Goal: Information Seeking & Learning: Learn about a topic

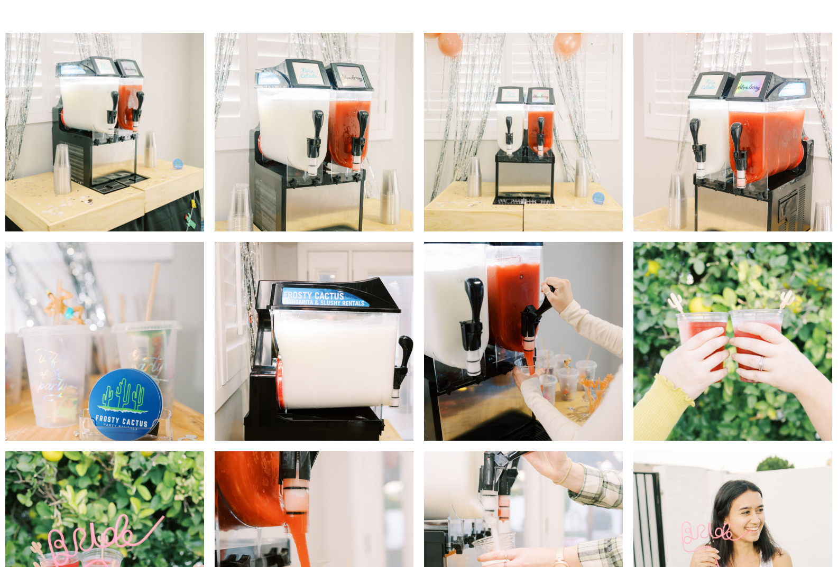
scroll to position [211, 0]
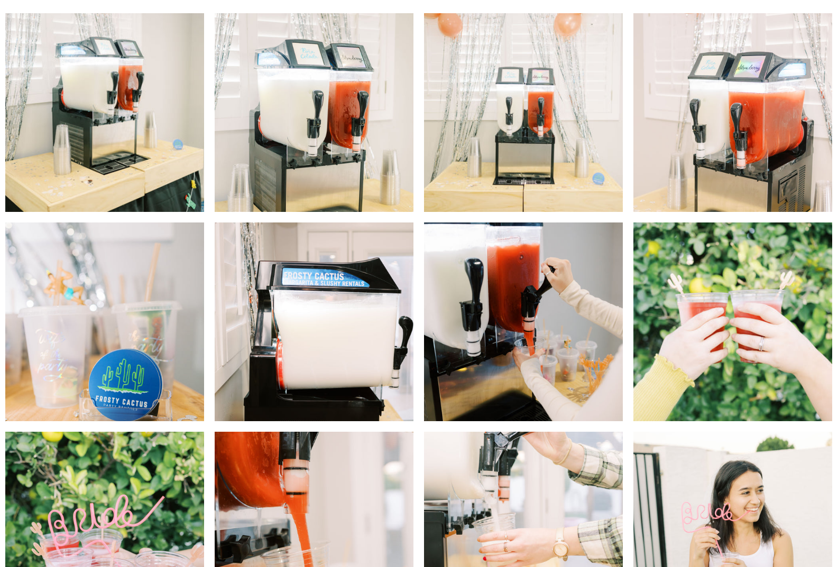
click at [343, 282] on img at bounding box center [314, 322] width 199 height 199
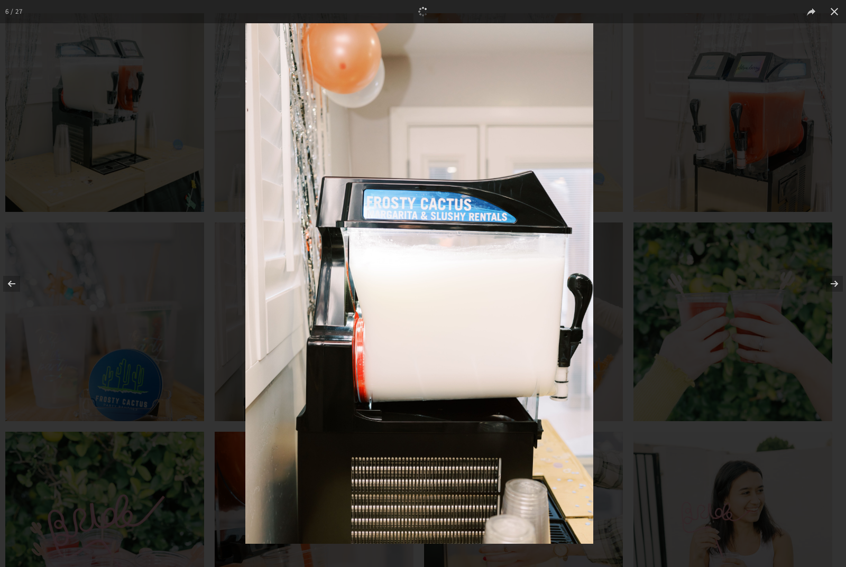
click at [433, 207] on img at bounding box center [419, 283] width 348 height 521
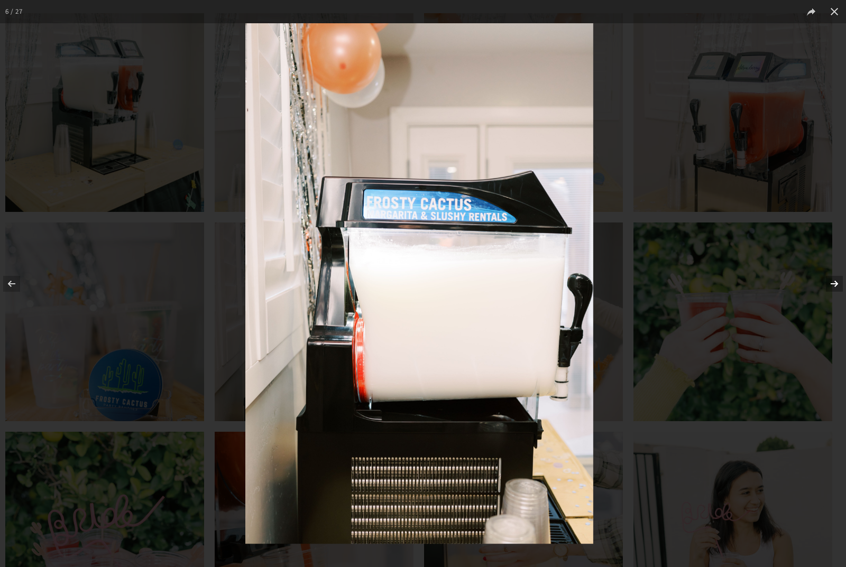
click at [834, 281] on button at bounding box center [827, 283] width 37 height 53
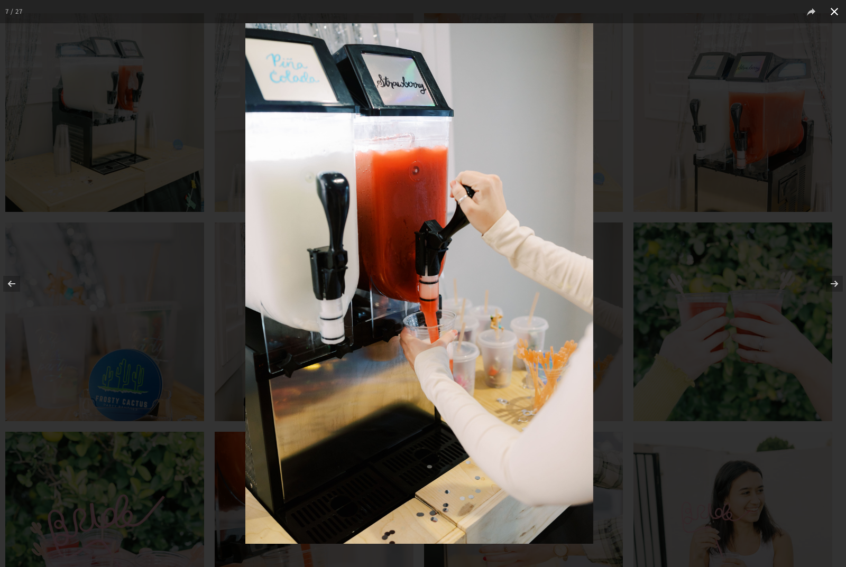
click at [838, 14] on button at bounding box center [834, 11] width 23 height 23
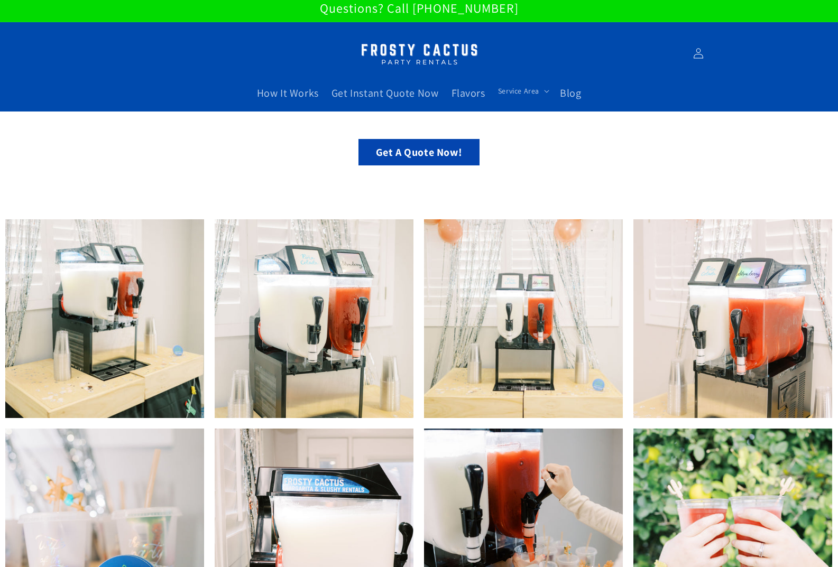
scroll to position [0, 0]
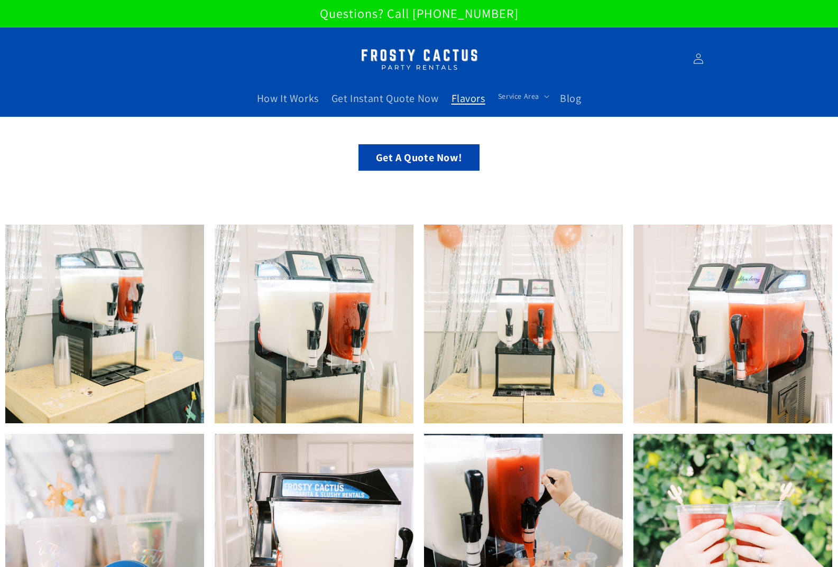
click at [463, 97] on span "Flavors" at bounding box center [468, 98] width 34 height 14
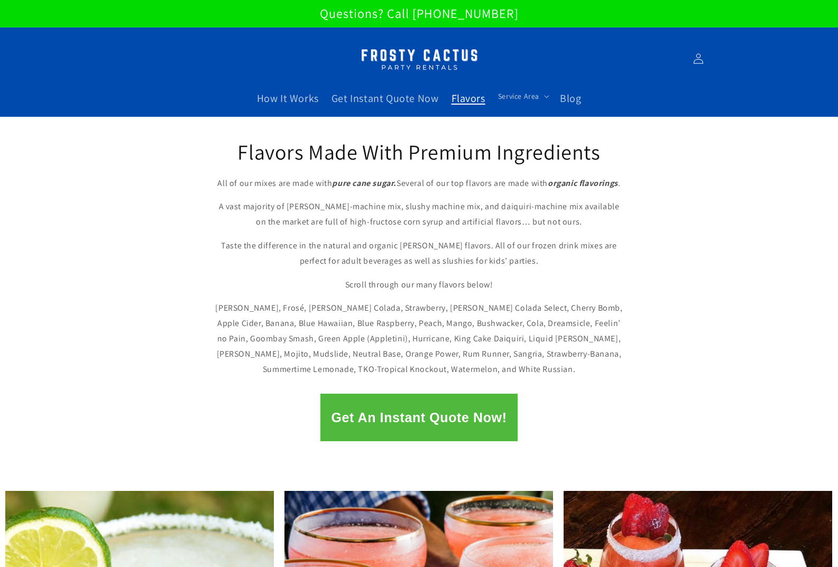
click at [153, 338] on div "Flavors Made With Premium Ingredients All of our mixes are made with pure cane …" at bounding box center [419, 251] width 838 height 269
click at [449, 56] on img at bounding box center [419, 58] width 132 height 33
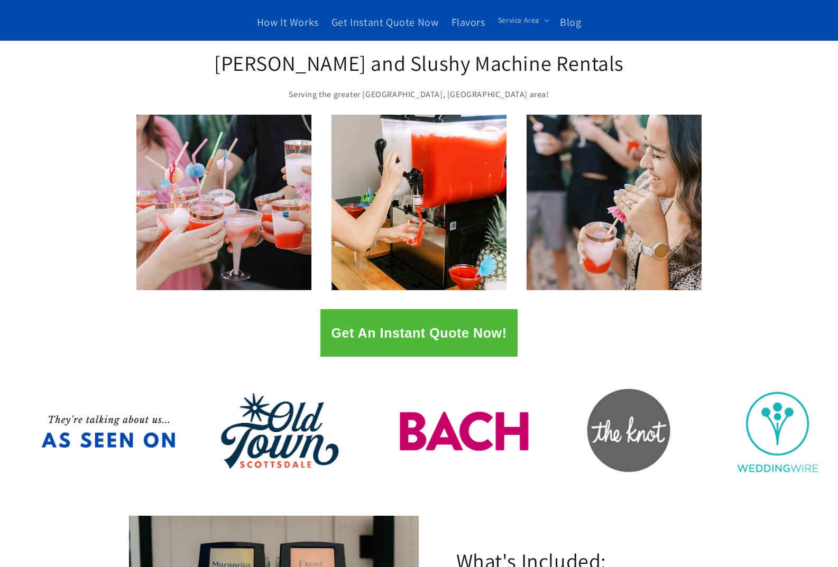
scroll to position [264, 0]
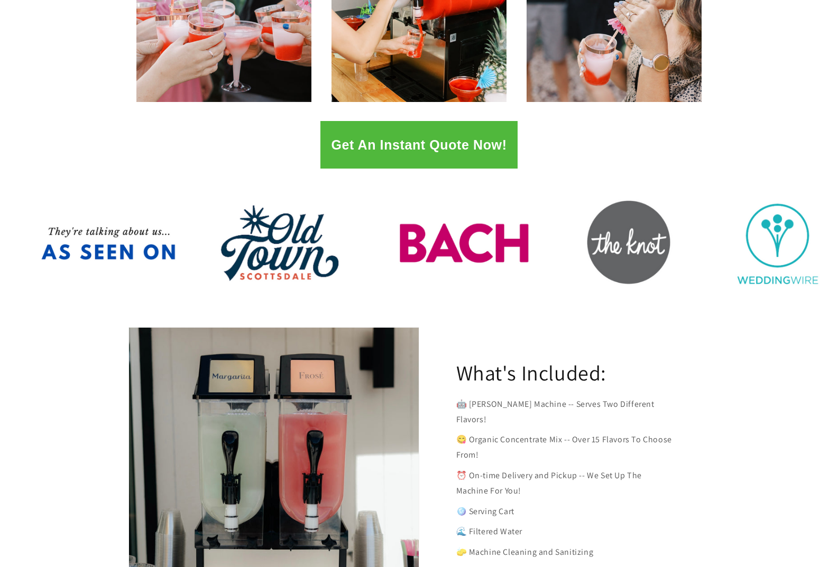
click at [470, 248] on div at bounding box center [419, 246] width 634 height 116
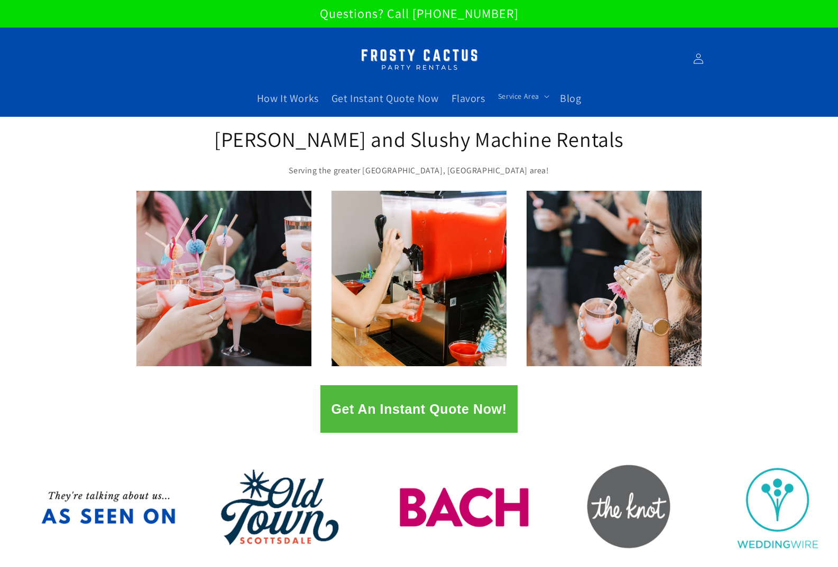
drag, startPoint x: 518, startPoint y: 13, endPoint x: 429, endPoint y: 15, distance: 88.3
click at [429, 15] on p "Questions? Call [PHONE_NUMBER]" at bounding box center [419, 13] width 838 height 27
copy p "480-524-0397"
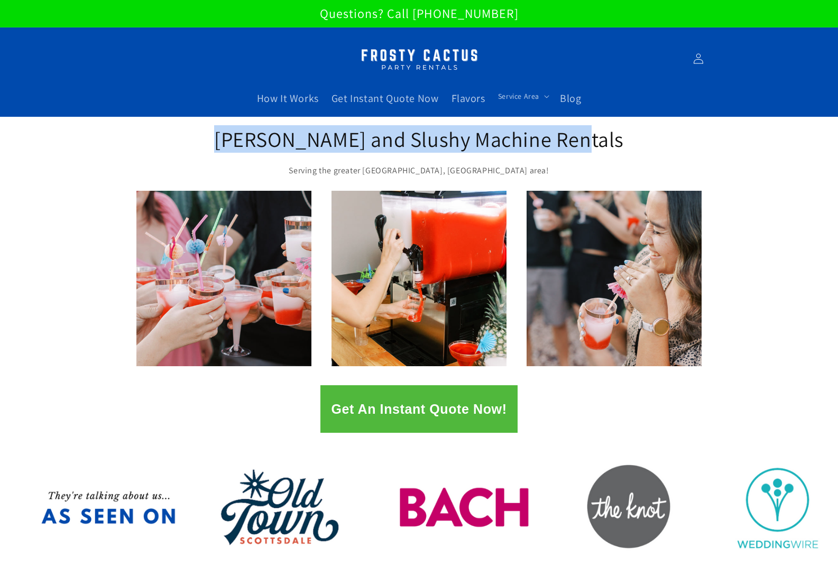
drag, startPoint x: 587, startPoint y: 144, endPoint x: 254, endPoint y: 137, distance: 333.1
click at [254, 137] on h2 "[PERSON_NAME] and Slushy Machine Rentals" at bounding box center [419, 138] width 412 height 27
copy h2 "[PERSON_NAME] and Slushy Machine Rentals"
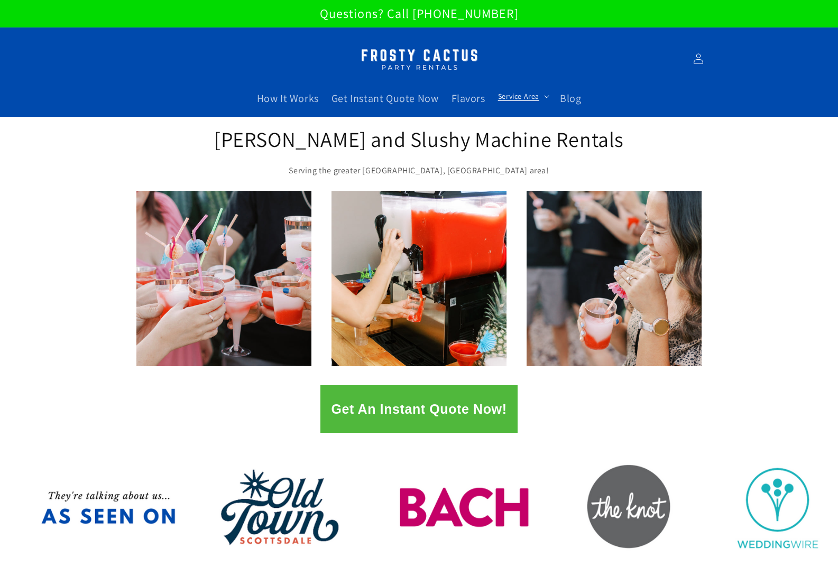
click at [530, 103] on summary "Service Area" at bounding box center [523, 96] width 62 height 22
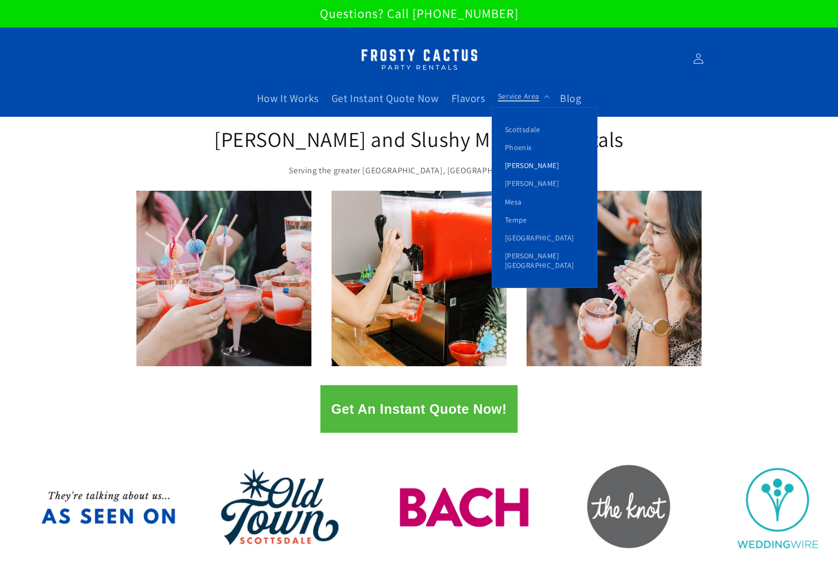
click at [532, 163] on link "[PERSON_NAME]" at bounding box center [544, 165] width 105 height 18
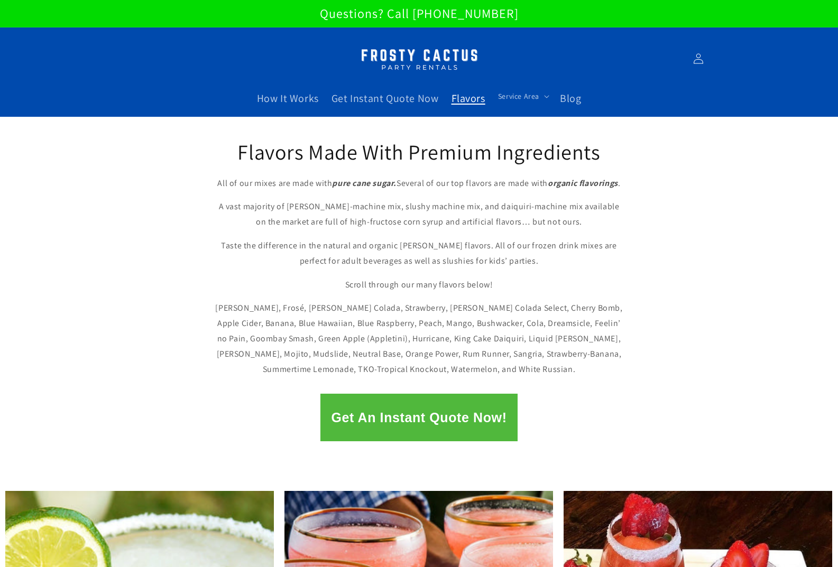
click at [422, 51] on img at bounding box center [419, 58] width 132 height 33
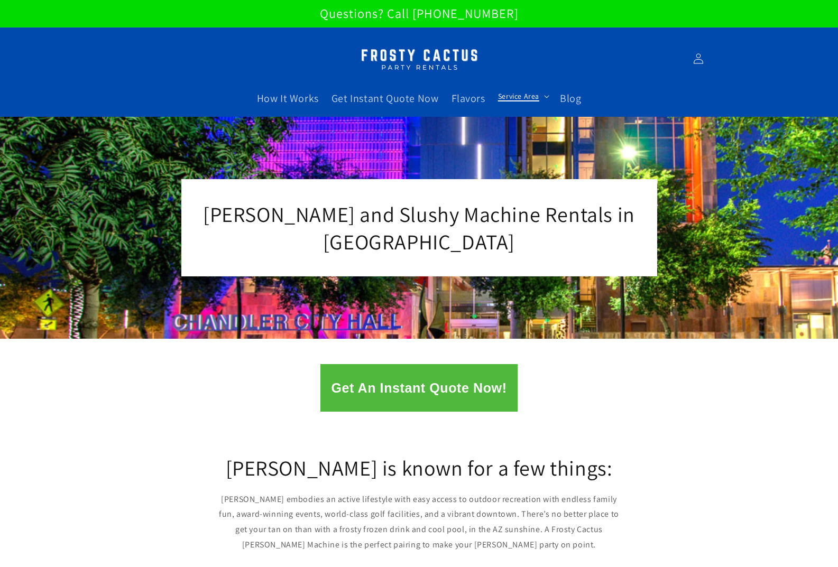
click at [511, 96] on span "Service Area" at bounding box center [518, 96] width 41 height 10
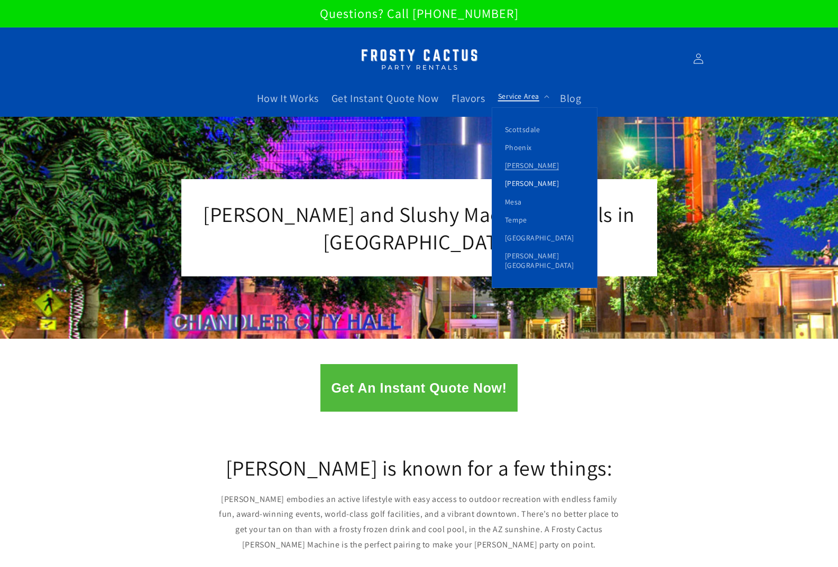
click at [521, 182] on link "[PERSON_NAME]" at bounding box center [544, 183] width 105 height 18
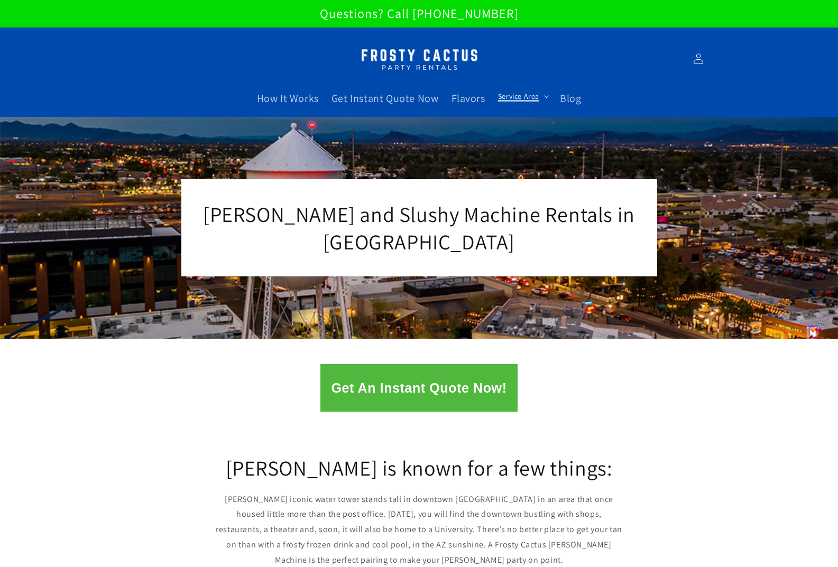
click at [528, 95] on span "Service Area" at bounding box center [518, 96] width 41 height 10
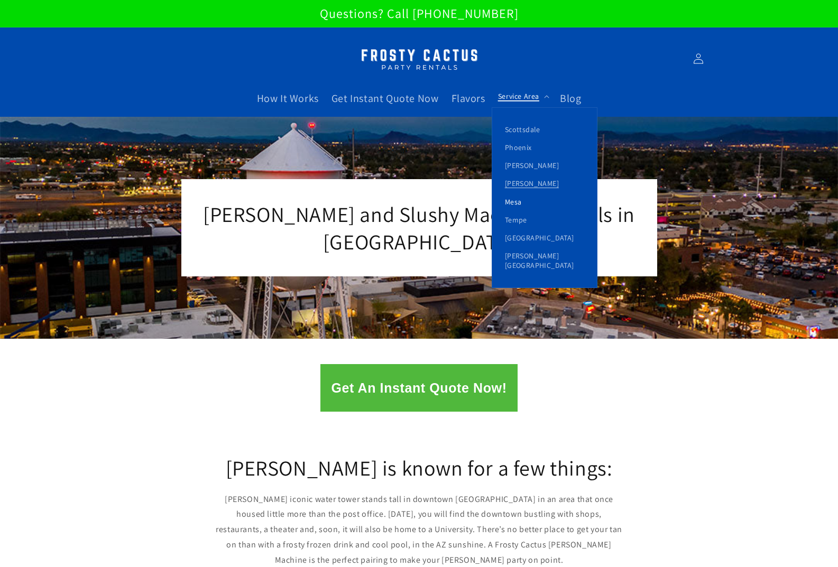
click at [519, 204] on link "Mesa" at bounding box center [544, 202] width 105 height 18
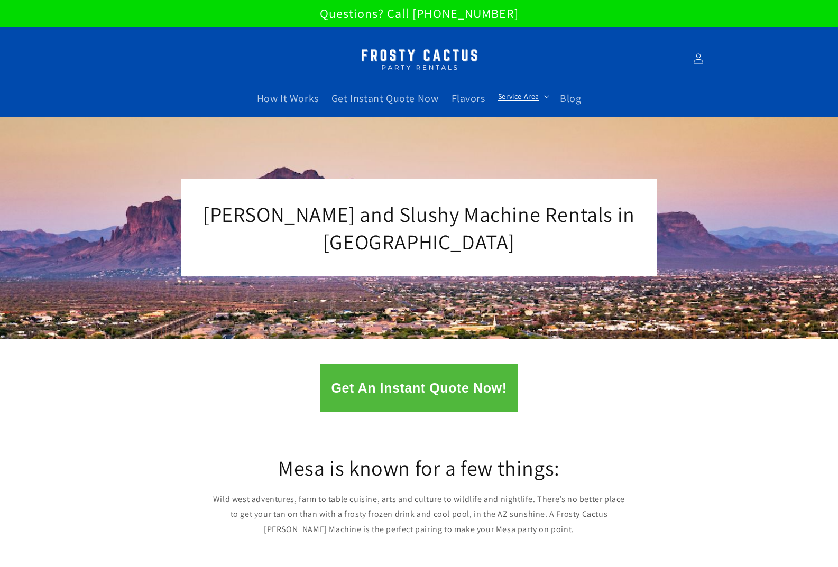
click at [525, 95] on span "Service Area" at bounding box center [518, 96] width 41 height 10
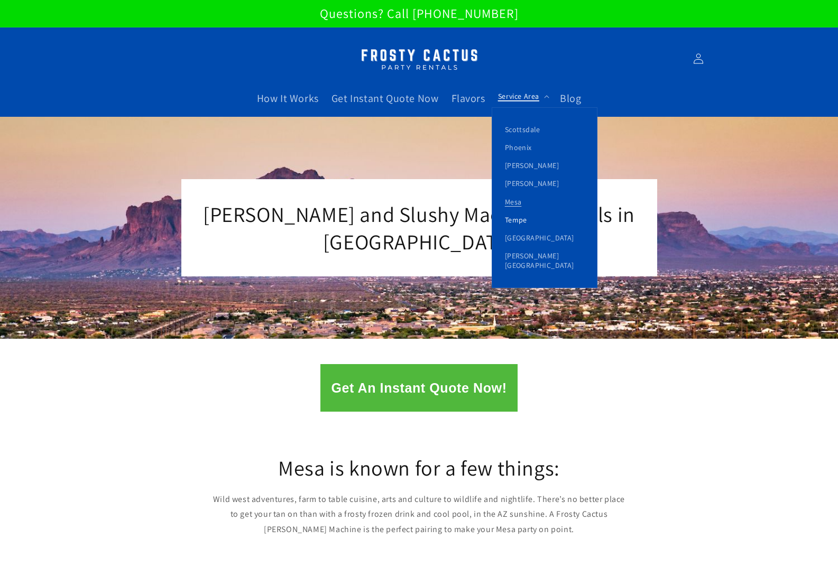
click at [523, 220] on link "Tempe" at bounding box center [544, 220] width 105 height 18
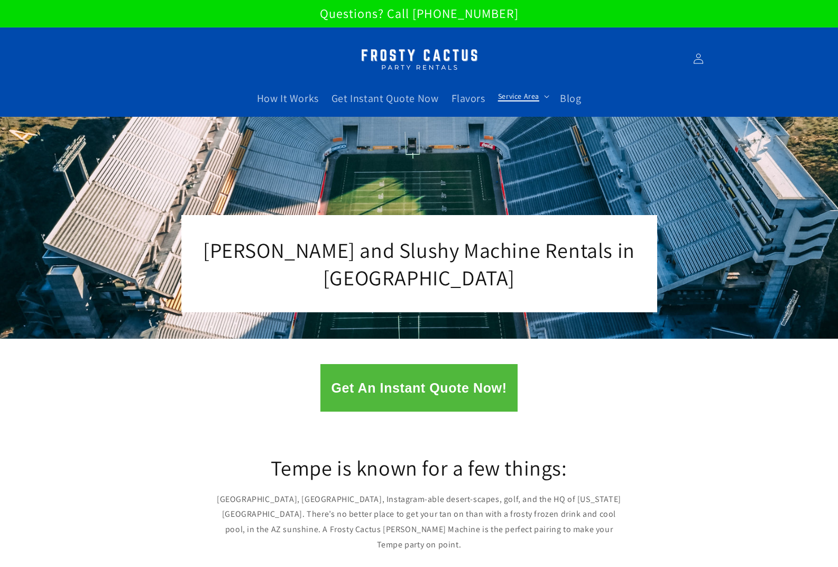
click at [517, 100] on span "Service Area" at bounding box center [518, 96] width 41 height 10
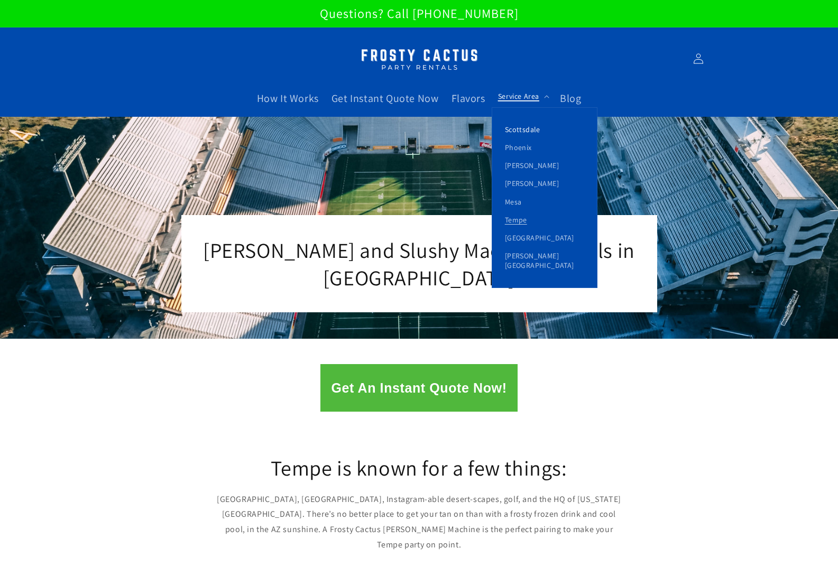
click at [528, 130] on link "Scottsdale" at bounding box center [544, 130] width 105 height 18
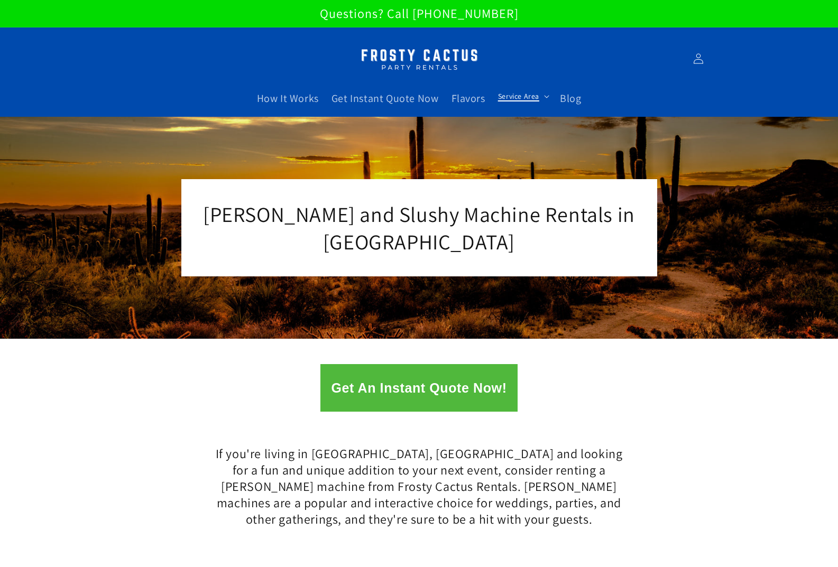
click at [534, 99] on span "Service Area" at bounding box center [518, 96] width 41 height 10
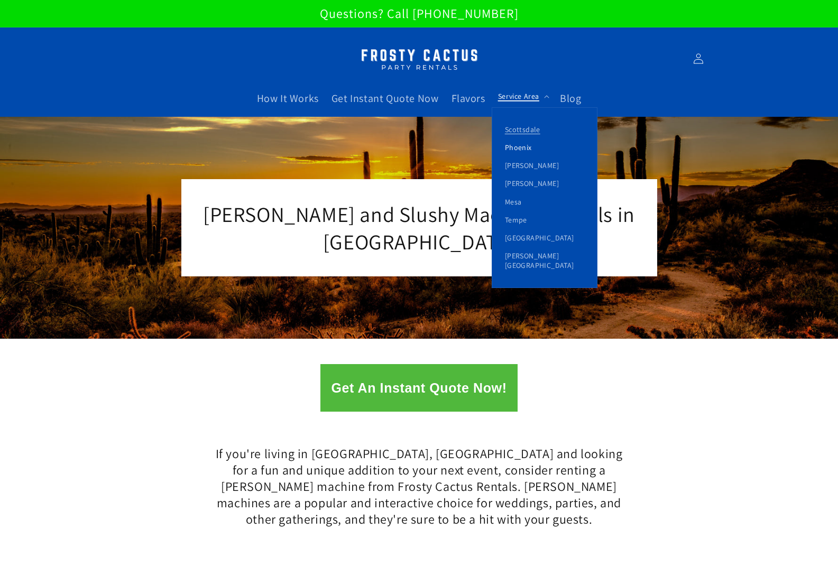
click at [525, 150] on link "Phoenix" at bounding box center [544, 148] width 105 height 18
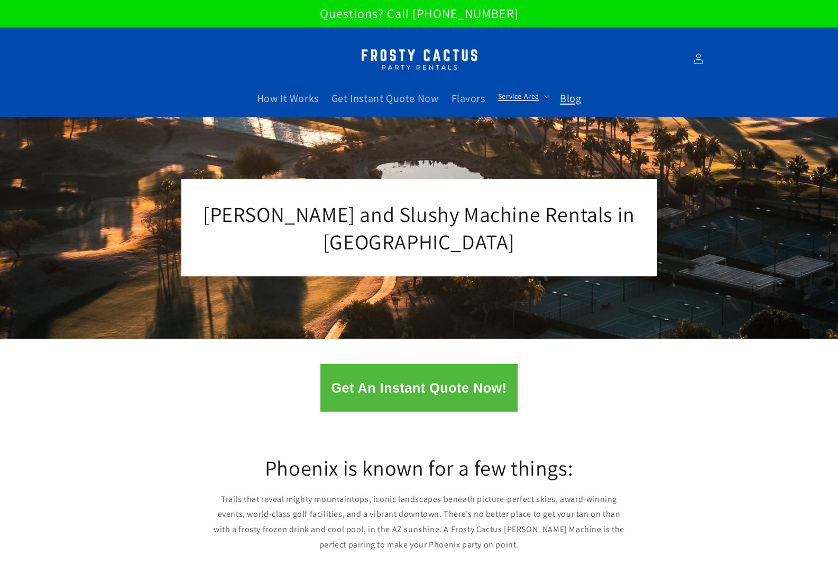
click at [577, 99] on span "Blog" at bounding box center [570, 98] width 21 height 14
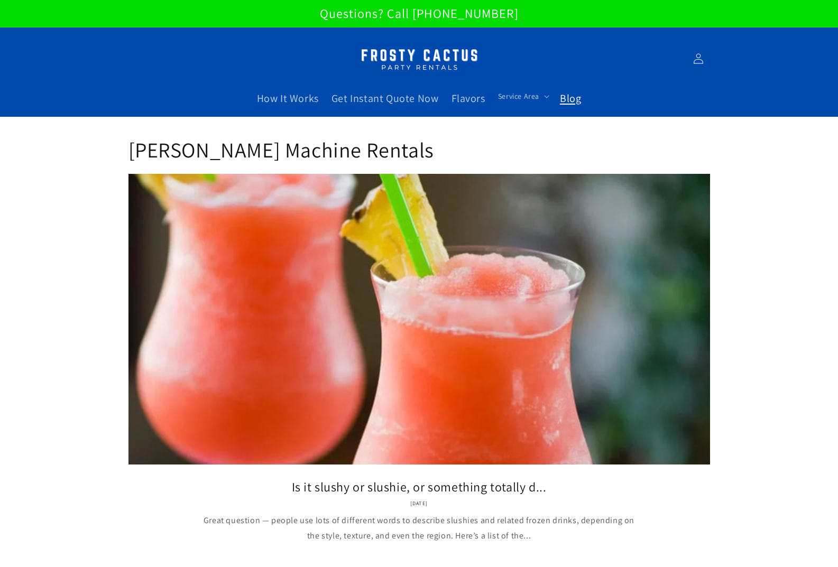
click at [580, 98] on link "Blog" at bounding box center [570, 98] width 34 height 26
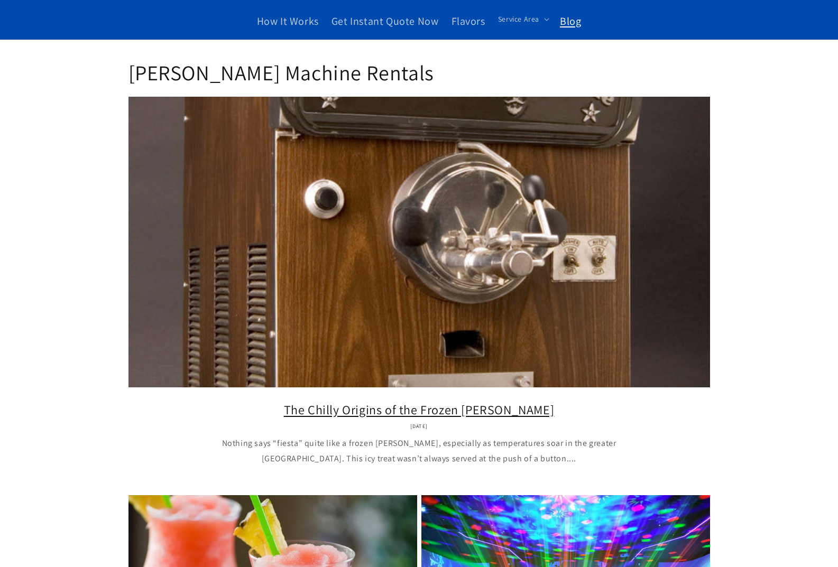
scroll to position [53, 0]
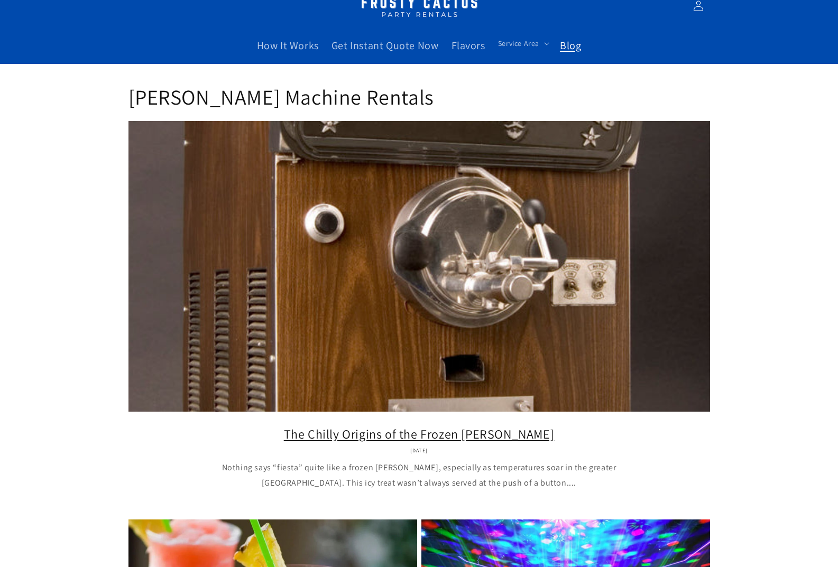
click at [324, 426] on link "The Chilly Origins of the Frozen Margarita" at bounding box center [419, 434] width 550 height 16
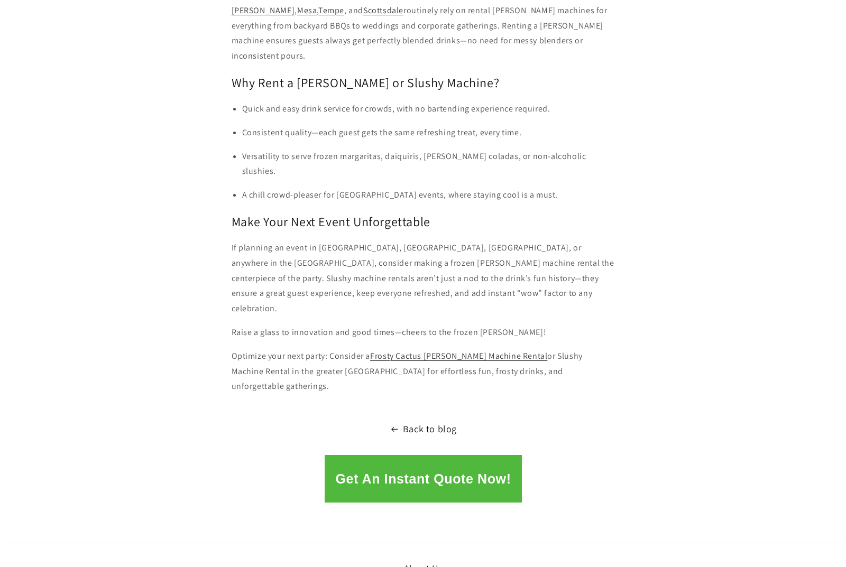
scroll to position [1480, 0]
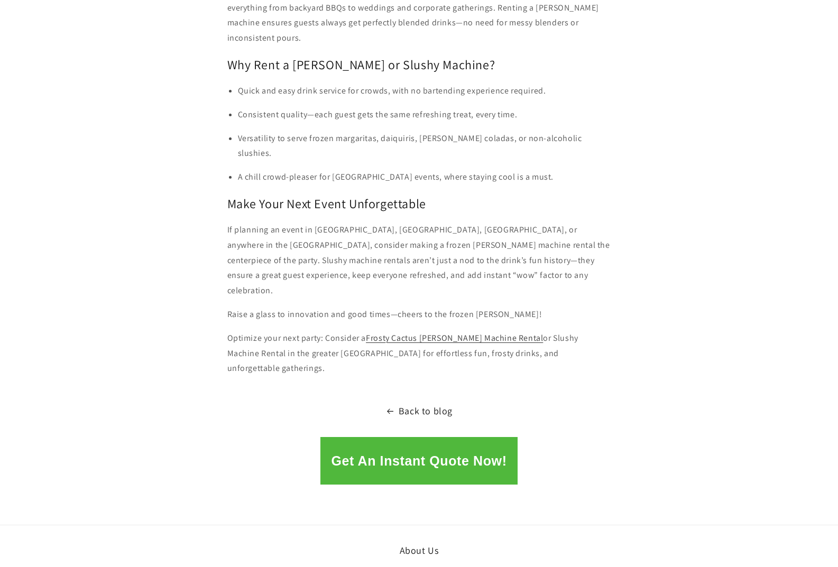
click at [414, 437] on button "Get An Instant Quote Now!" at bounding box center [418, 461] width 197 height 48
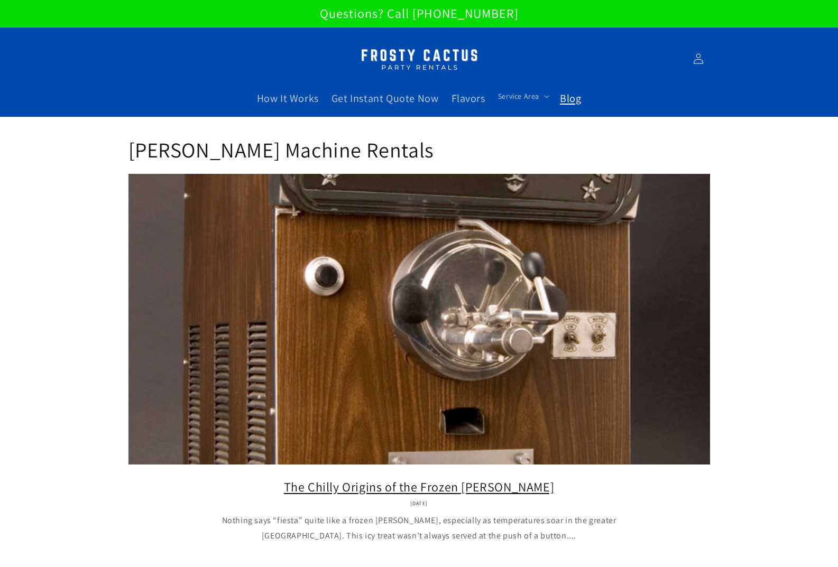
click at [363, 479] on link "The Chilly Origins of the Frozen [PERSON_NAME]" at bounding box center [419, 487] width 550 height 16
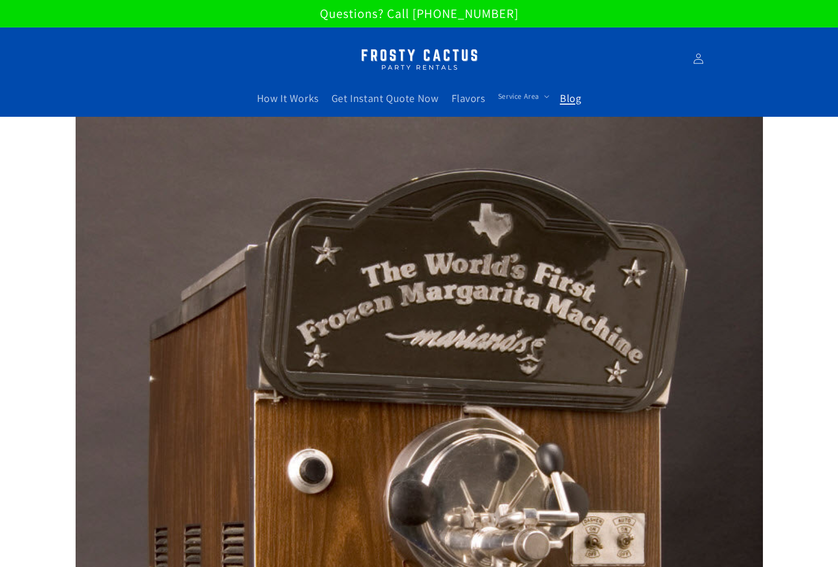
click at [577, 98] on span "Blog" at bounding box center [570, 98] width 21 height 14
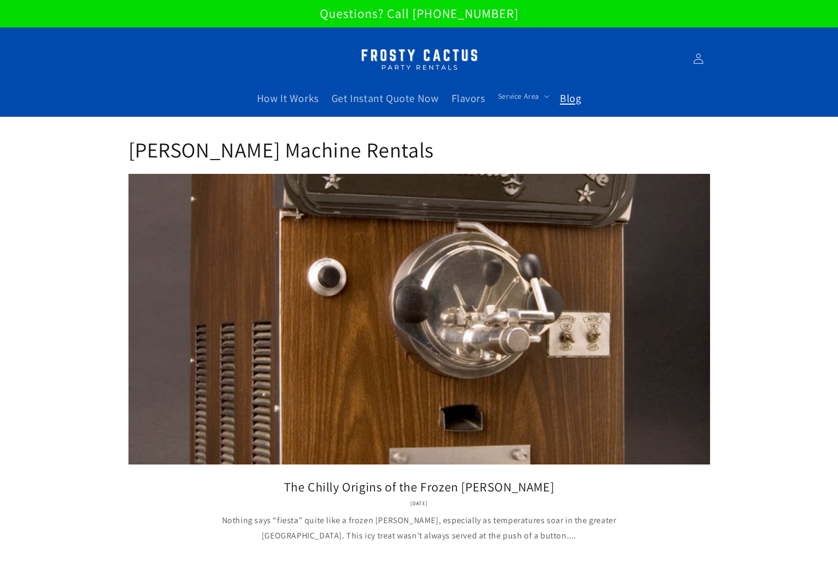
click at [382, 51] on img at bounding box center [419, 58] width 132 height 33
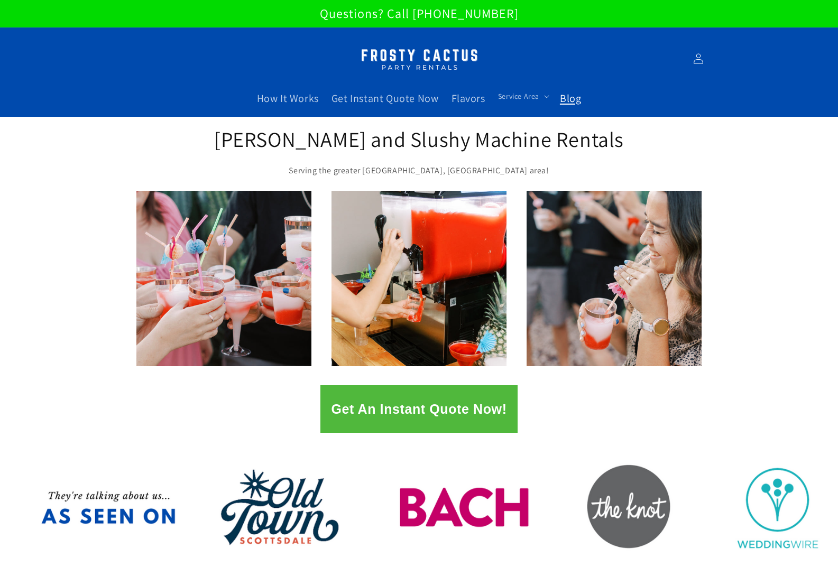
click at [570, 103] on span "Blog" at bounding box center [570, 98] width 21 height 14
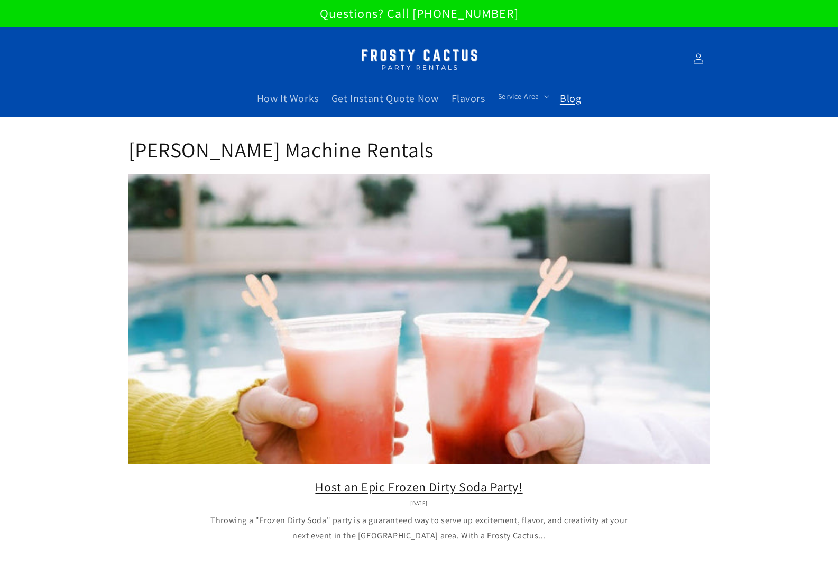
click at [382, 479] on link "Host an Epic Frozen Dirty Soda Party!" at bounding box center [419, 487] width 550 height 16
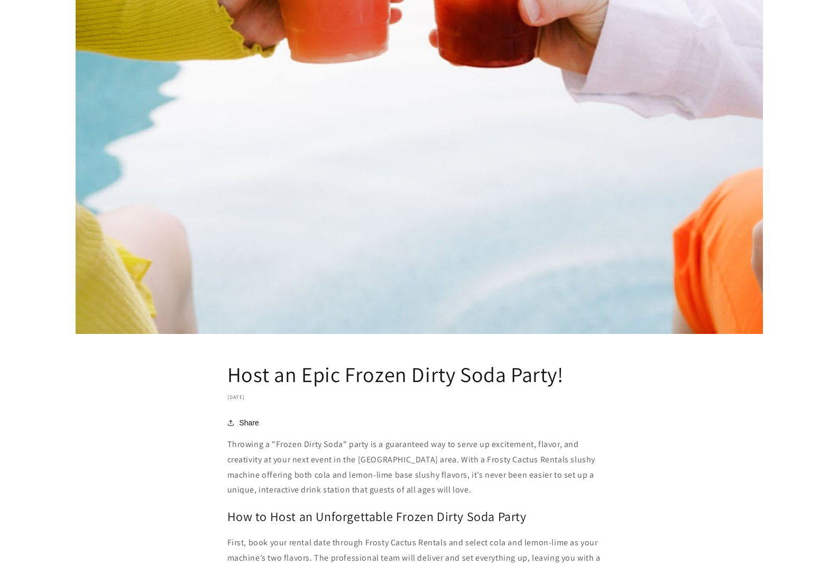
scroll to position [740, 0]
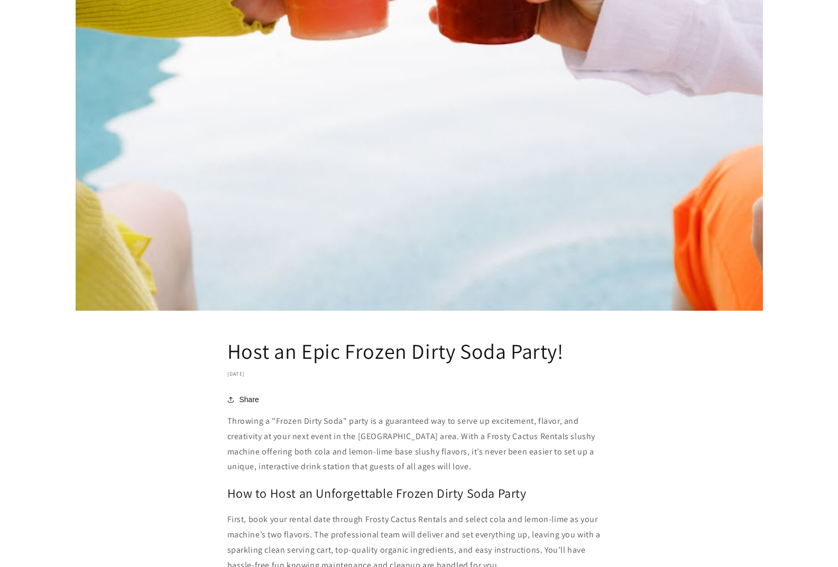
drag, startPoint x: 386, startPoint y: 381, endPoint x: 408, endPoint y: 384, distance: 21.9
click at [386, 381] on article "Host an Epic Frozen Dirty Soda Party! September 24, 2025 Share Share https://fr…" at bounding box center [419, 256] width 838 height 1759
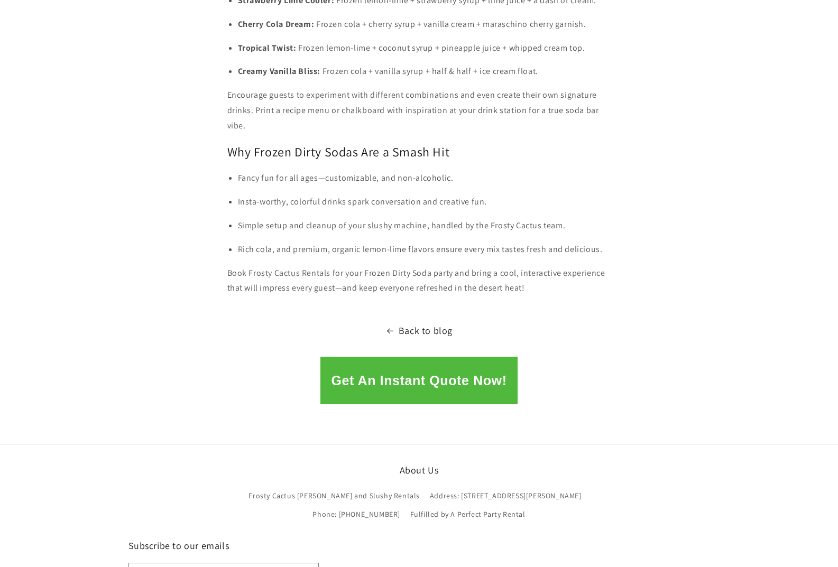
scroll to position [1657, 0]
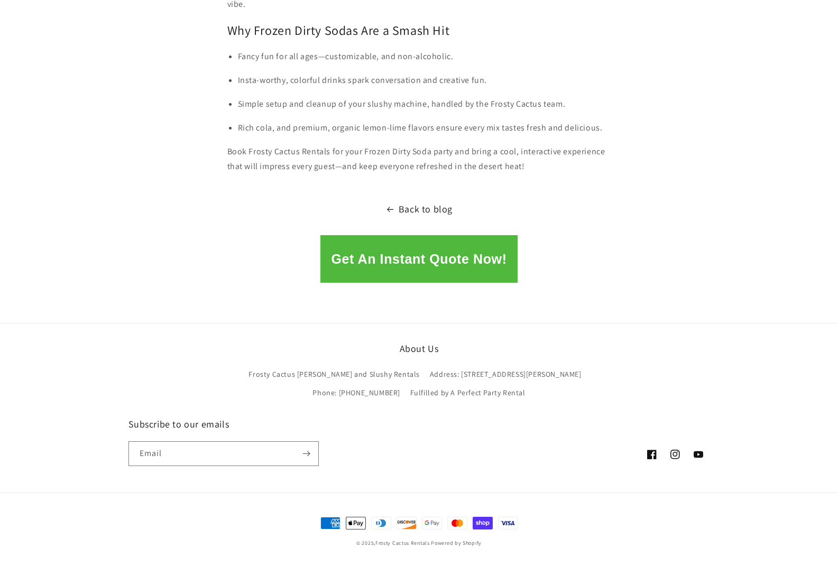
click at [438, 208] on link "Back to blog" at bounding box center [419, 209] width 838 height 17
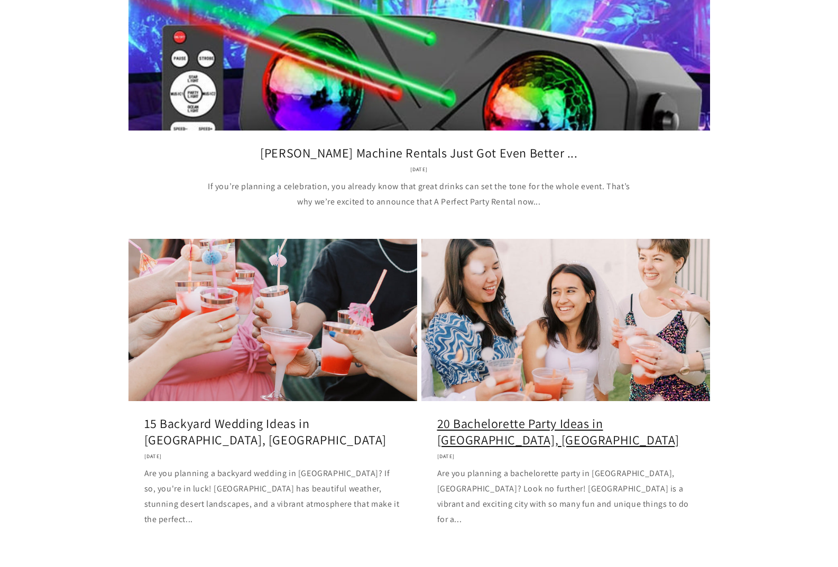
scroll to position [1216, 0]
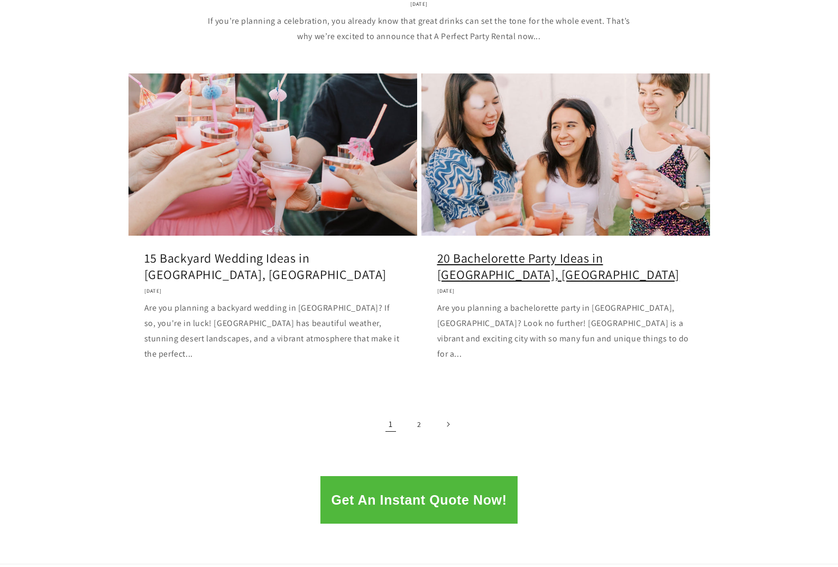
click at [528, 250] on link "20 Bachelorette Party Ideas in Scottsdale, AZ" at bounding box center [565, 266] width 257 height 33
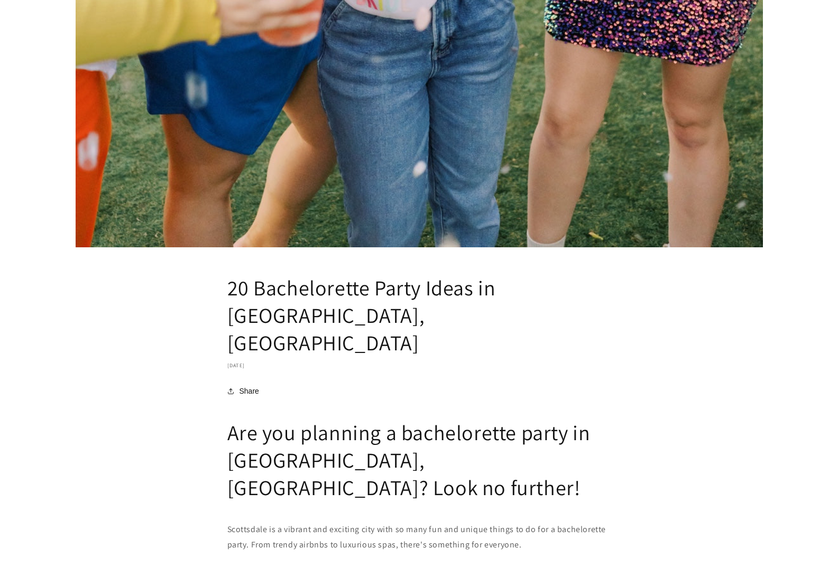
scroll to position [952, 0]
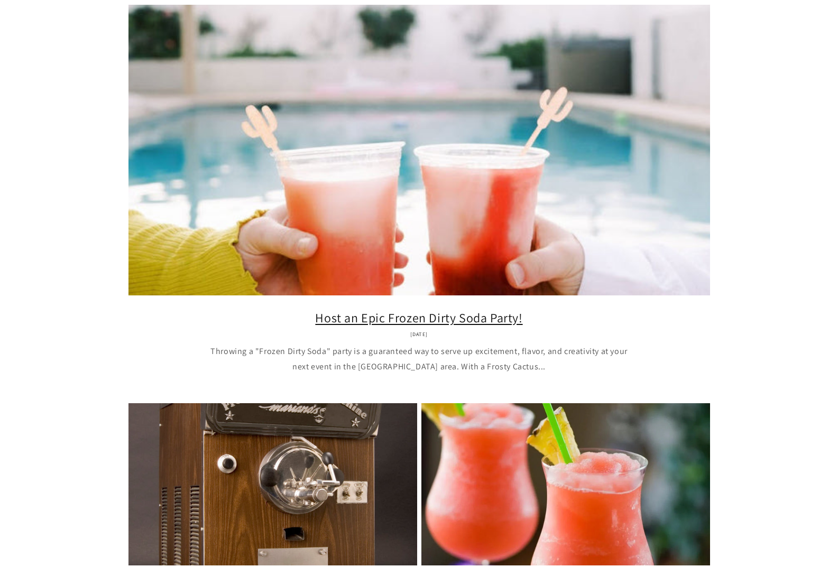
scroll to position [104, 0]
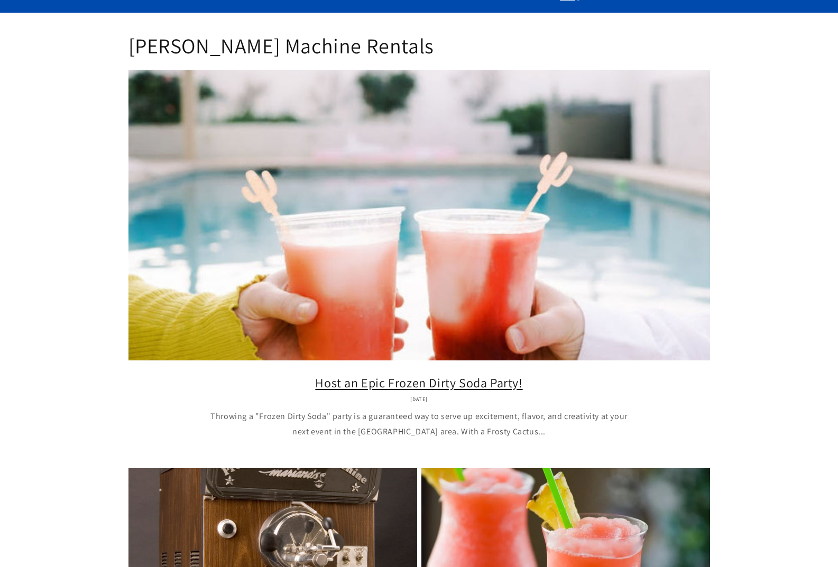
click at [432, 375] on link "Host an Epic Frozen Dirty Soda Party!" at bounding box center [419, 383] width 550 height 16
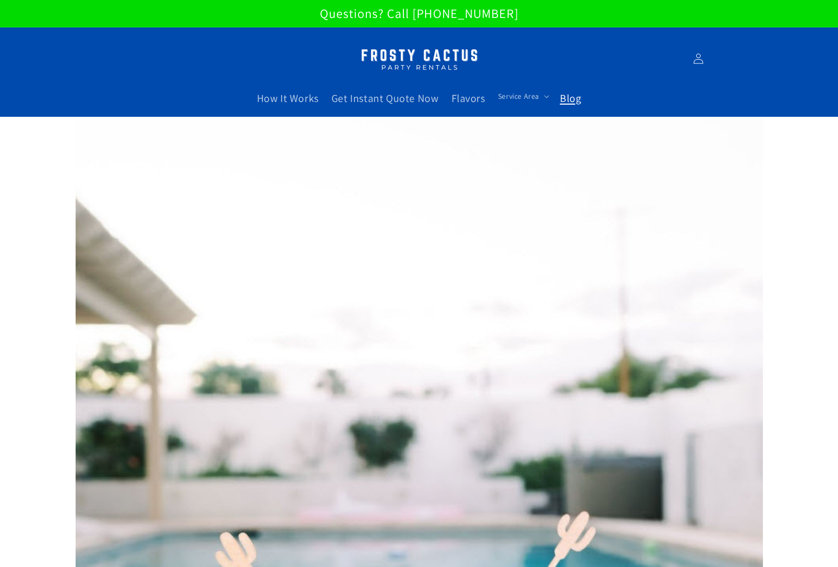
click at [561, 99] on span "Blog" at bounding box center [570, 98] width 21 height 14
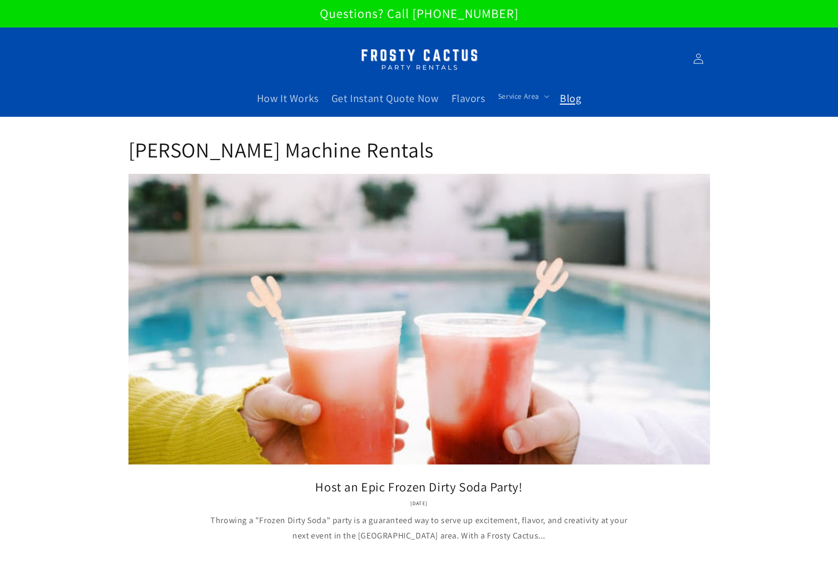
click at [567, 92] on span "Blog" at bounding box center [570, 98] width 21 height 14
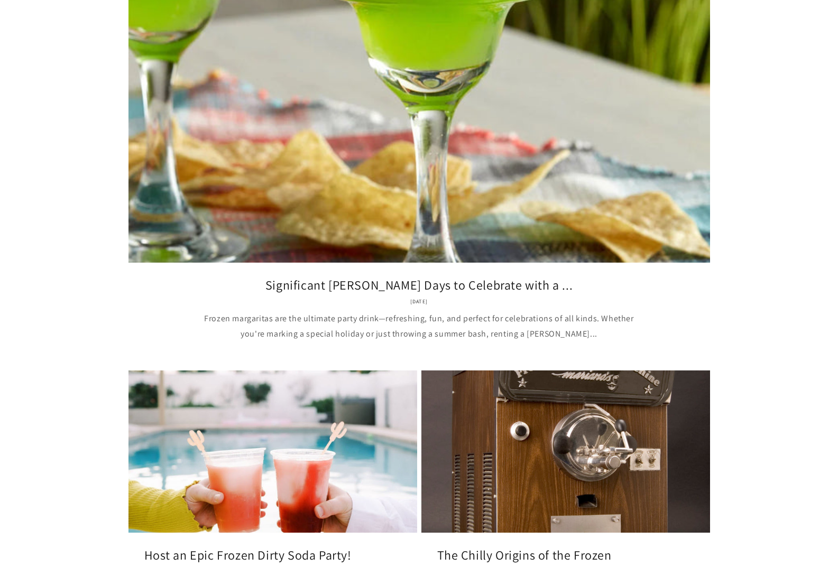
scroll to position [211, 0]
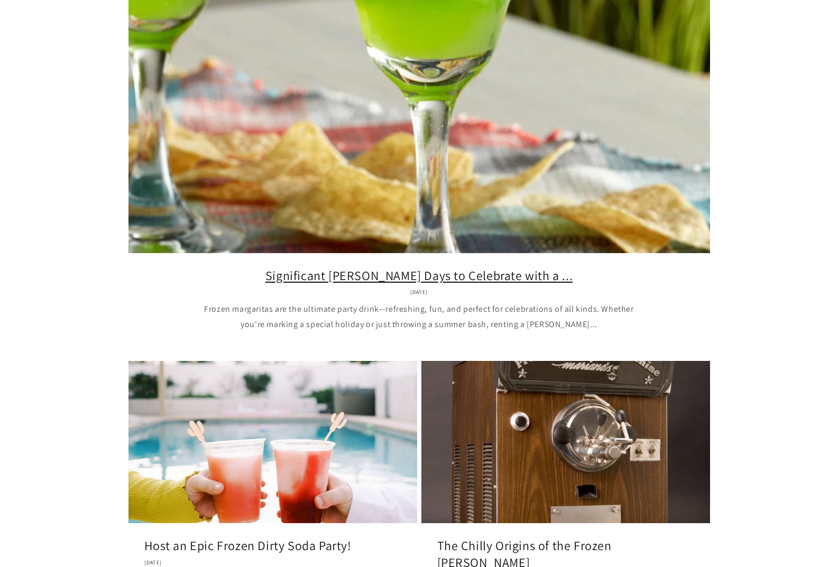
click at [322, 267] on link "Significant Margarita Days to Celebrate with a ..." at bounding box center [419, 275] width 550 height 16
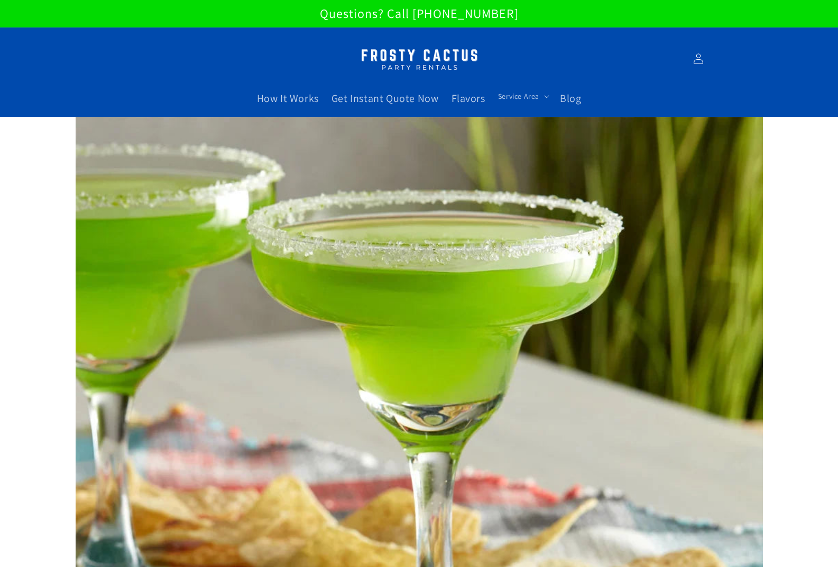
click at [404, 52] on img at bounding box center [419, 58] width 132 height 33
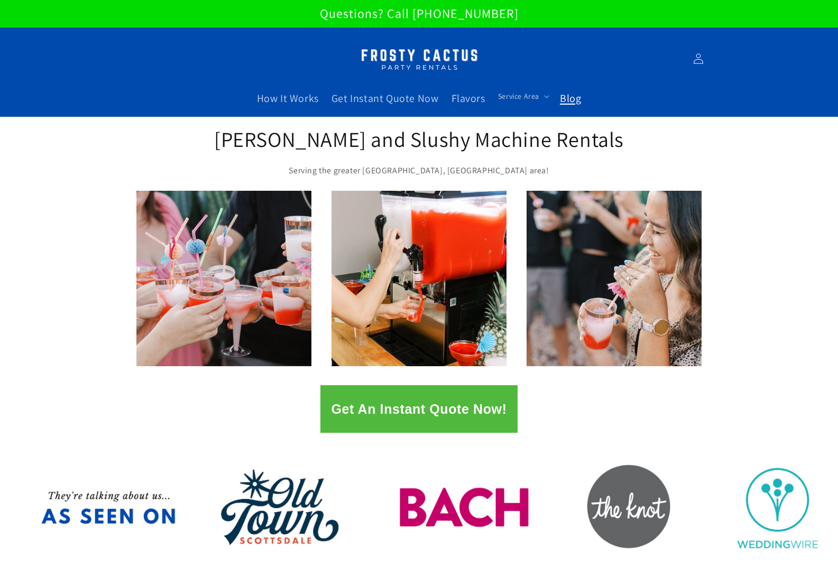
click at [573, 101] on span "Blog" at bounding box center [570, 98] width 21 height 14
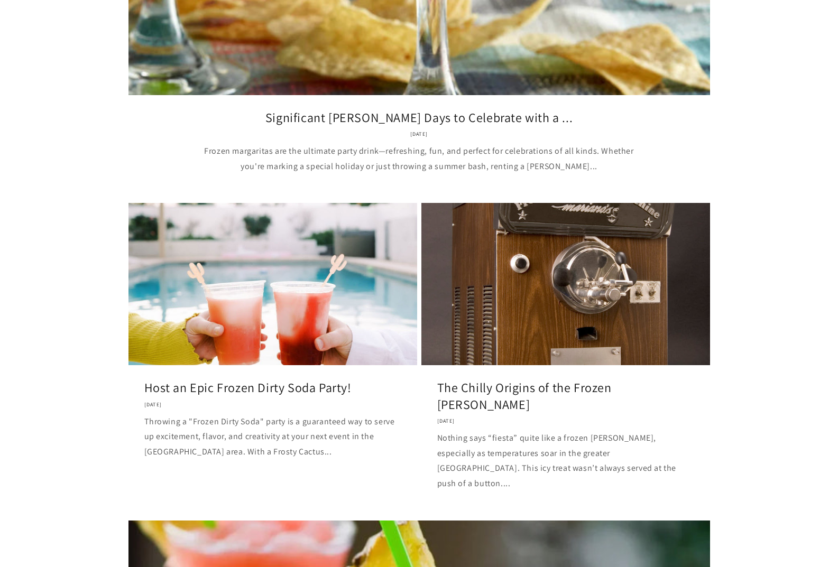
scroll to position [370, 0]
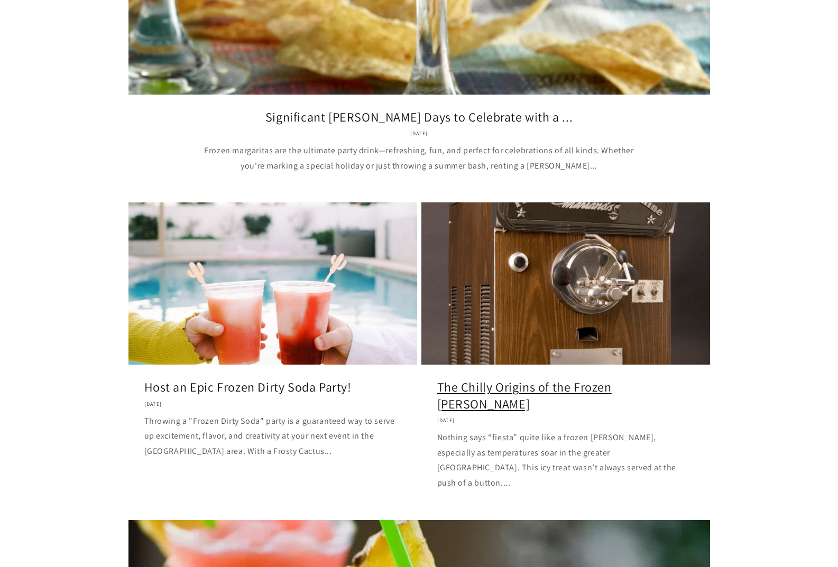
click at [477, 379] on link "The Chilly Origins of the Frozen [PERSON_NAME]" at bounding box center [565, 395] width 257 height 33
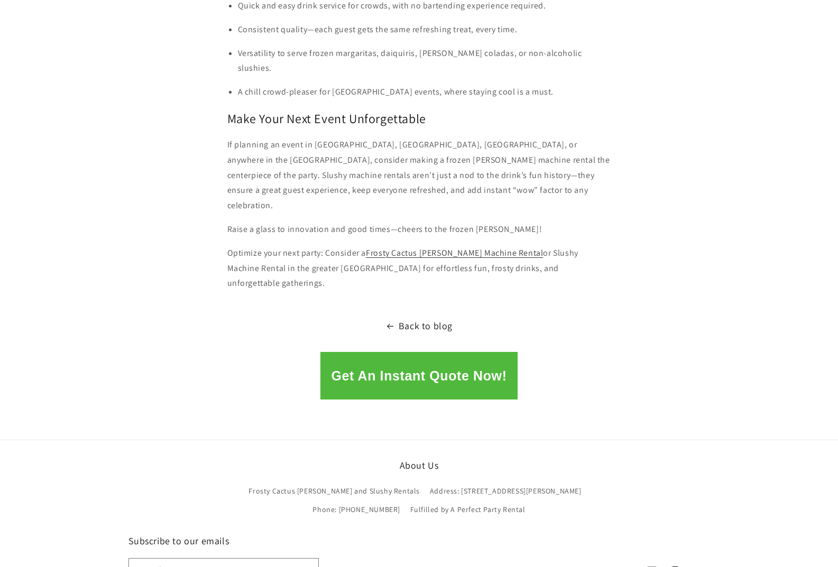
scroll to position [1609, 0]
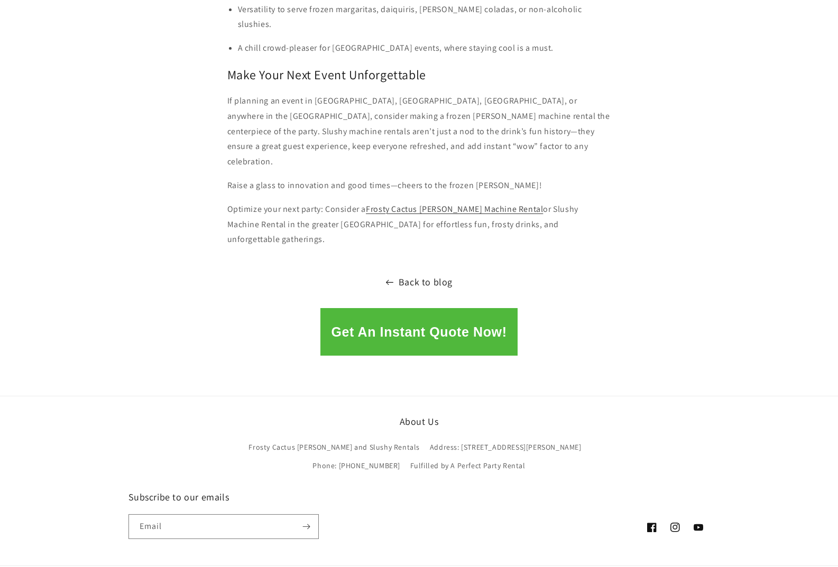
click at [409, 274] on link "Back to blog" at bounding box center [419, 282] width 838 height 17
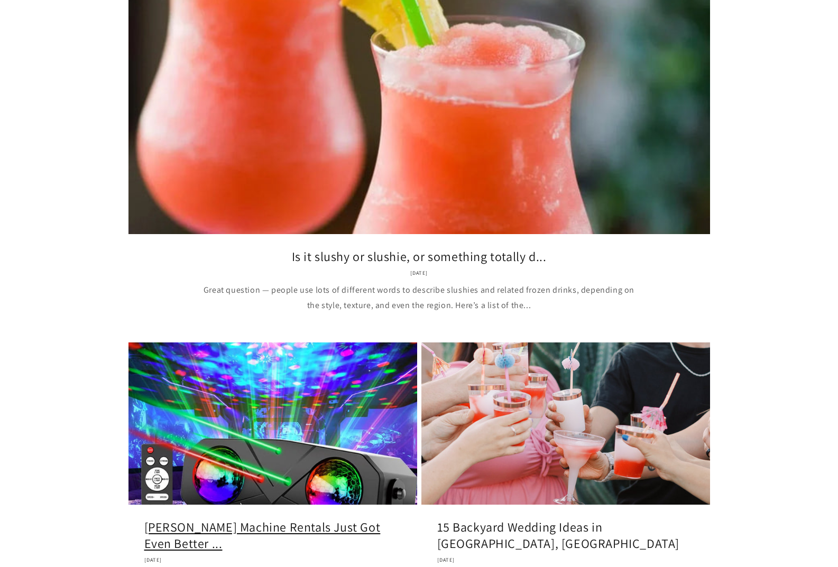
scroll to position [1004, 0]
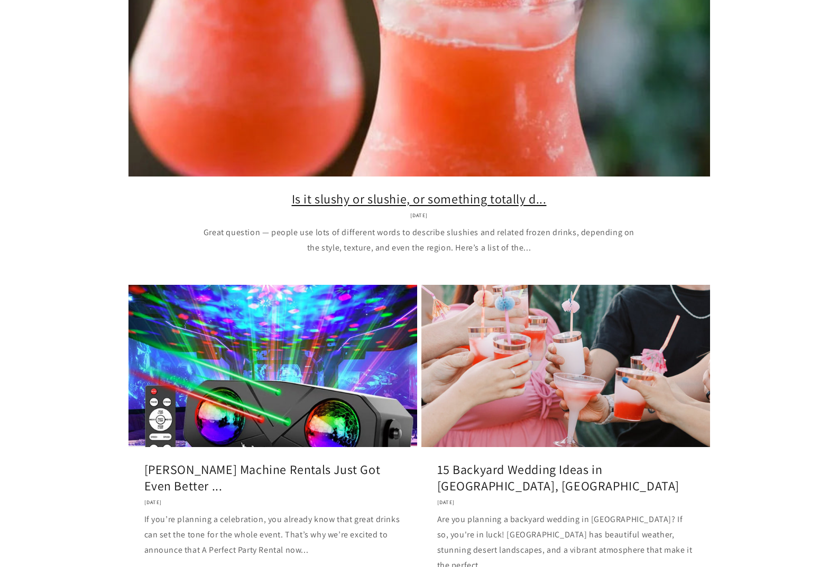
click at [387, 191] on link "Is it slushy or slushie, or something totally d..." at bounding box center [419, 199] width 550 height 16
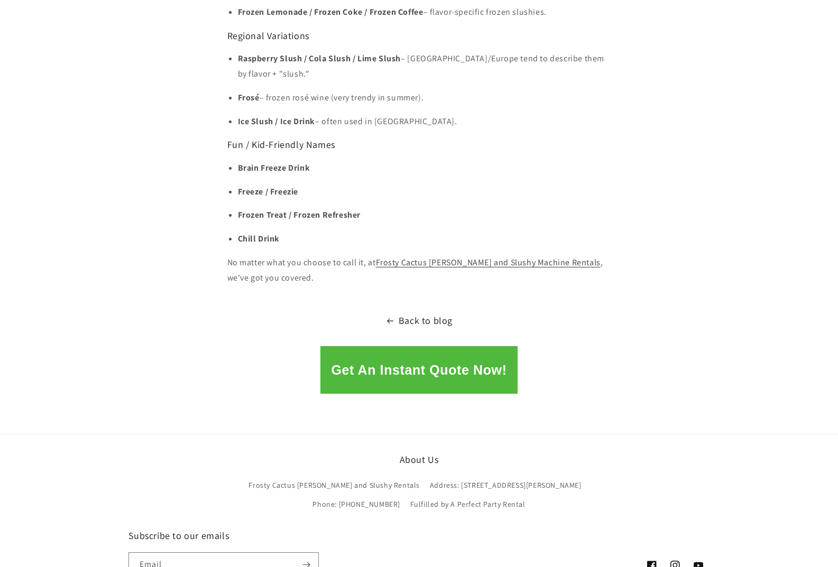
scroll to position [1057, 0]
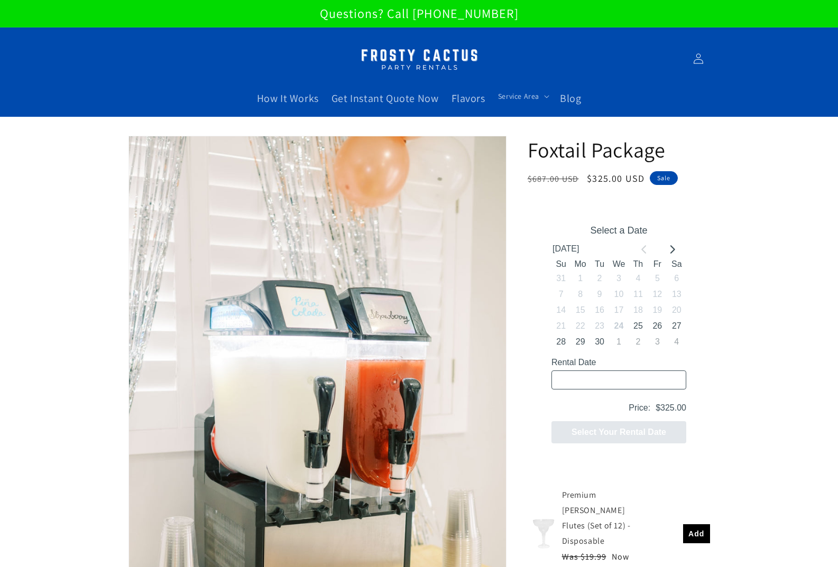
click at [436, 59] on img at bounding box center [419, 58] width 132 height 33
